Goal: Task Accomplishment & Management: Use online tool/utility

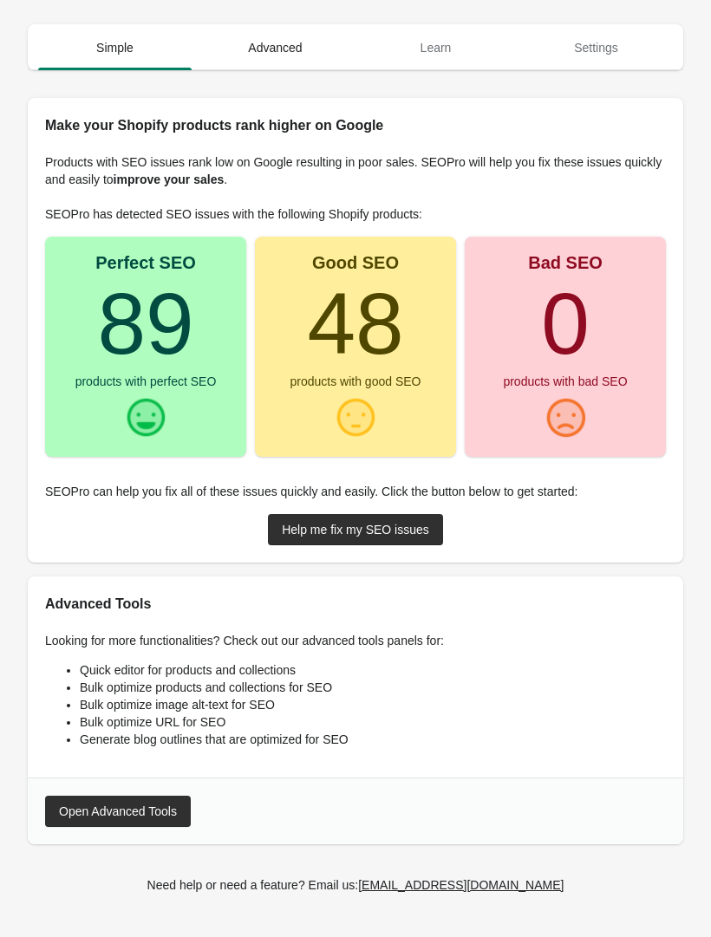
click at [284, 47] on span "Advanced" at bounding box center [275, 47] width 153 height 31
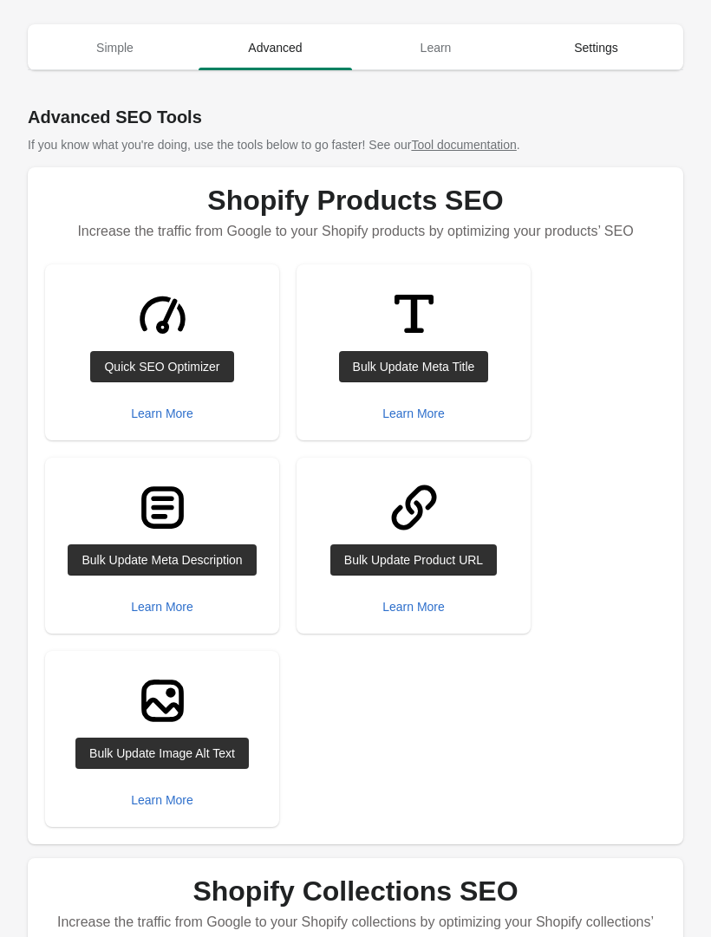
click at [599, 56] on span "Settings" at bounding box center [595, 47] width 153 height 31
click at [610, 50] on span "Settings" at bounding box center [595, 47] width 153 height 31
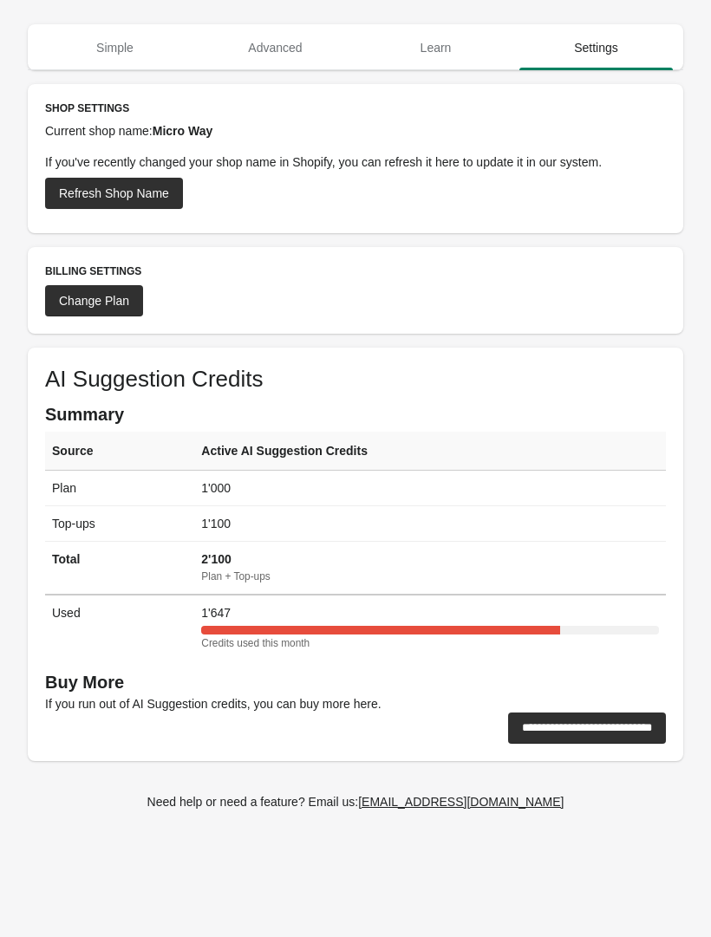
click at [108, 194] on div "Refresh Shop Name" at bounding box center [114, 193] width 110 height 14
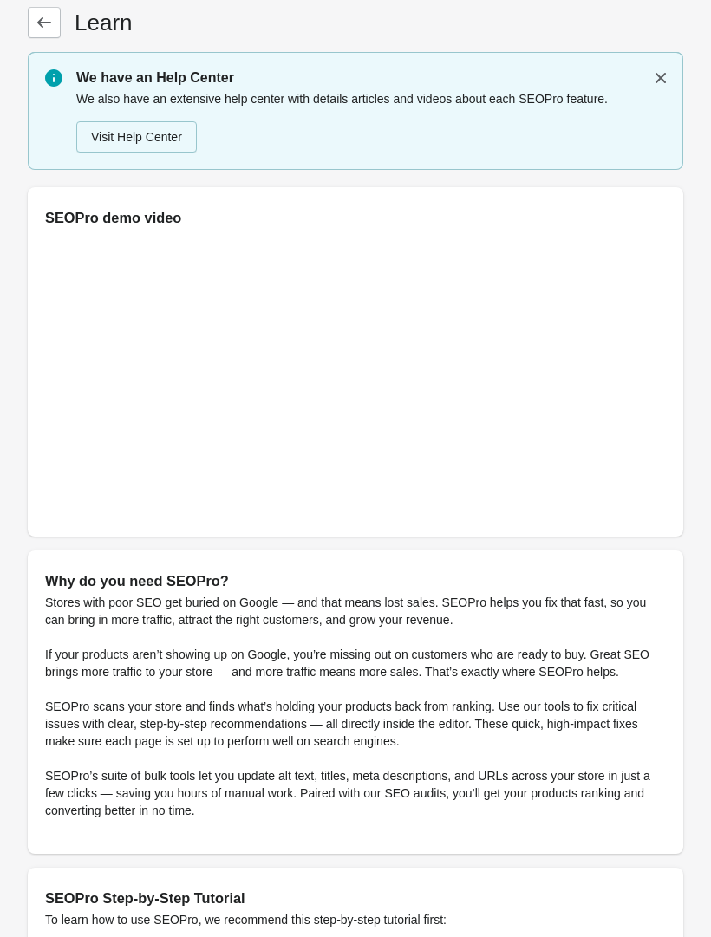
click at [36, 29] on icon at bounding box center [44, 22] width 17 height 17
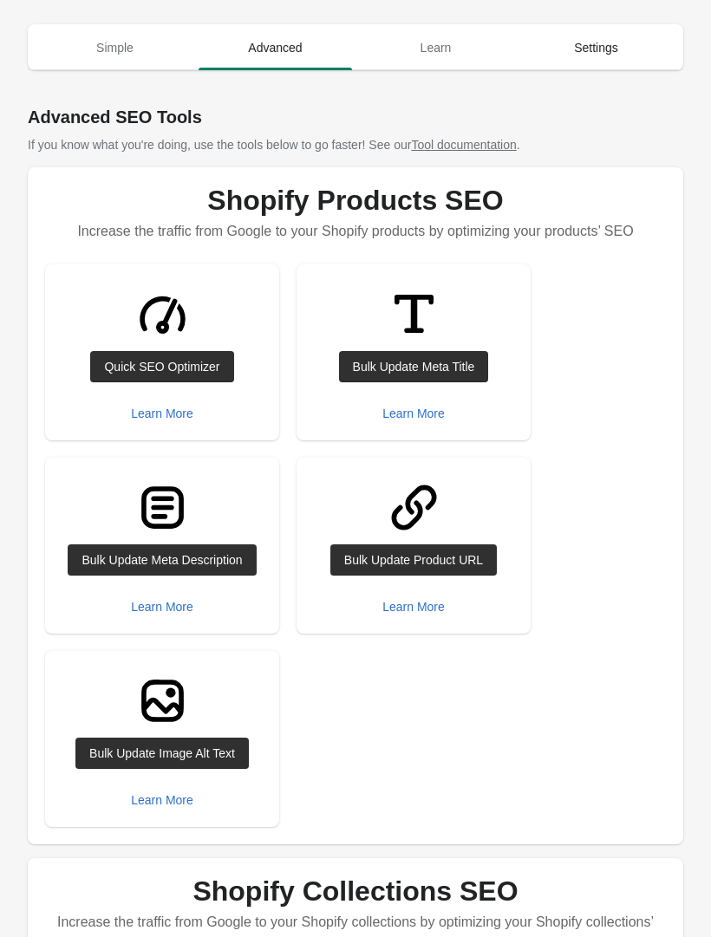
click at [586, 47] on span "Settings" at bounding box center [595, 47] width 153 height 31
click at [147, 426] on button "Learn More" at bounding box center [162, 413] width 76 height 31
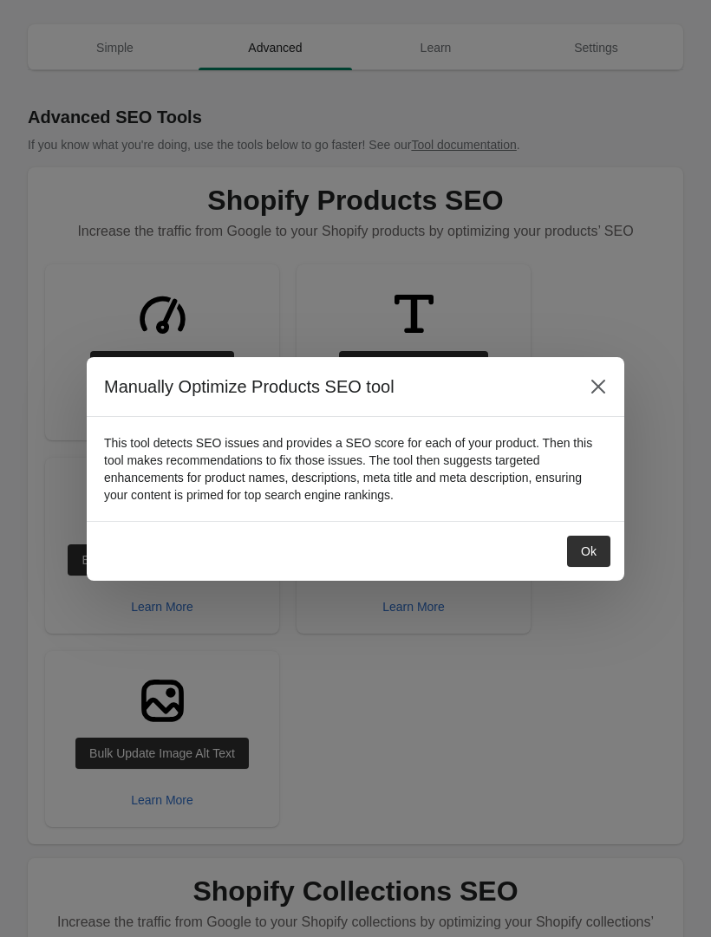
click at [593, 553] on div "Ok" at bounding box center [589, 552] width 16 height 14
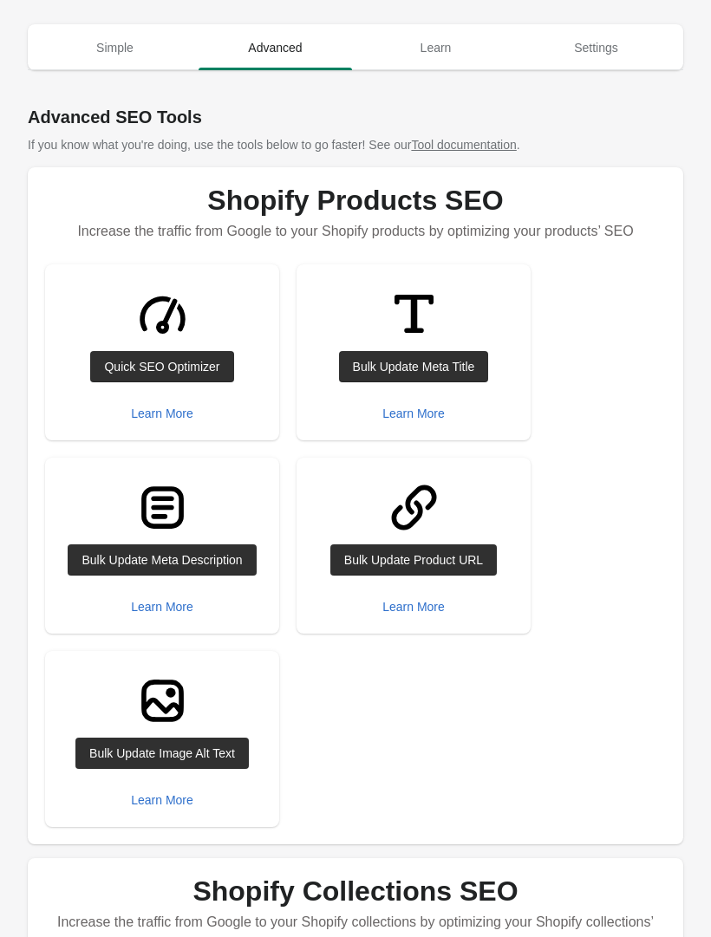
click at [140, 361] on div "Quick SEO Optimizer" at bounding box center [161, 367] width 115 height 14
click at [159, 424] on button "Learn More" at bounding box center [162, 413] width 76 height 31
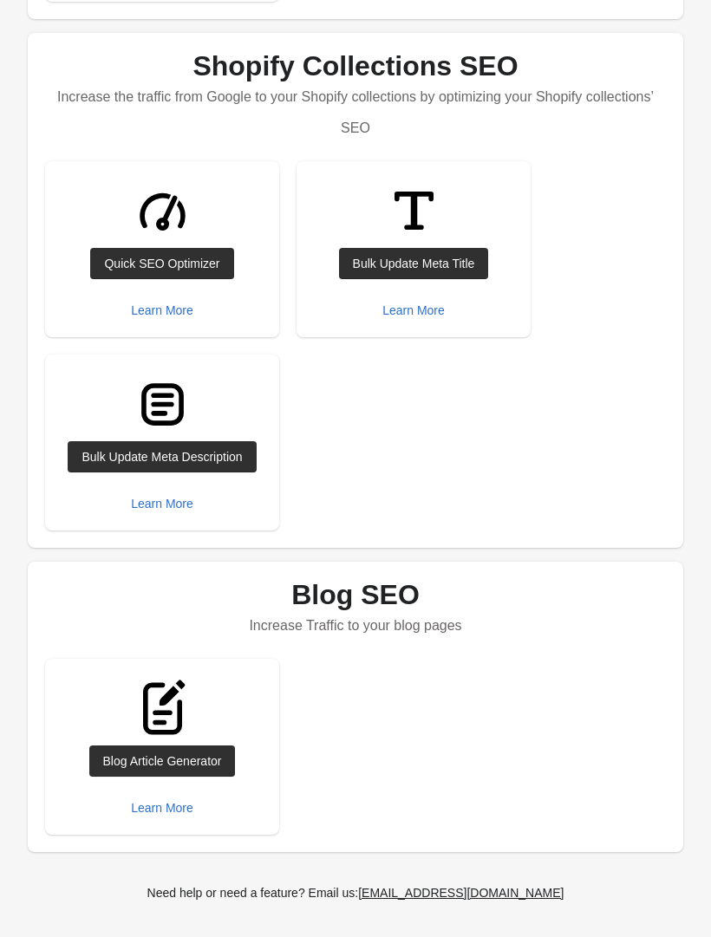
scroll to position [826, 0]
